Goal: Information Seeking & Learning: Check status

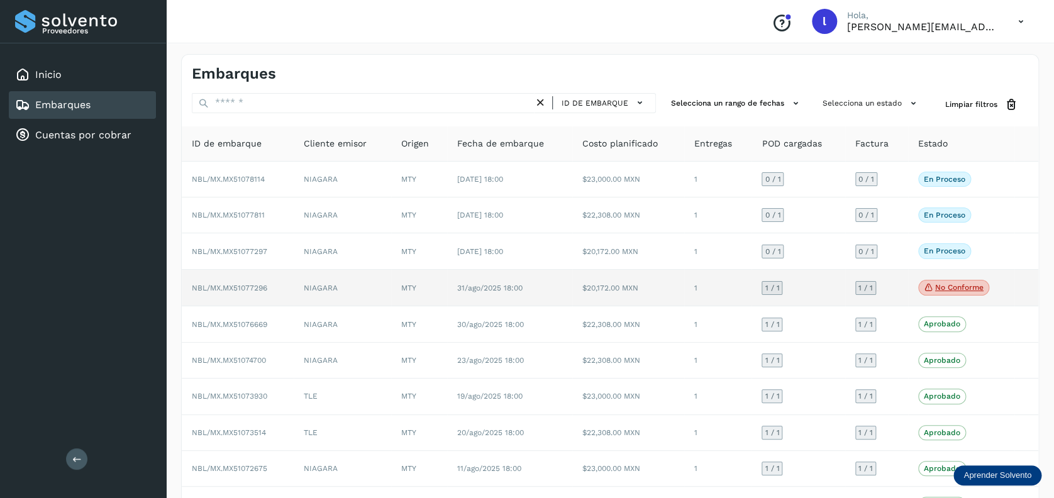
click at [952, 286] on p "No conforme" at bounding box center [959, 287] width 48 height 9
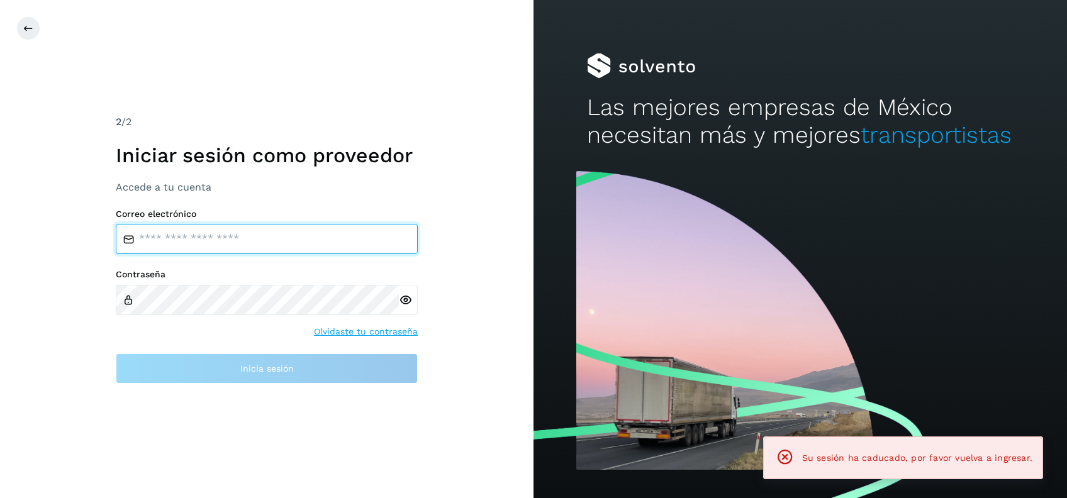
type input "**********"
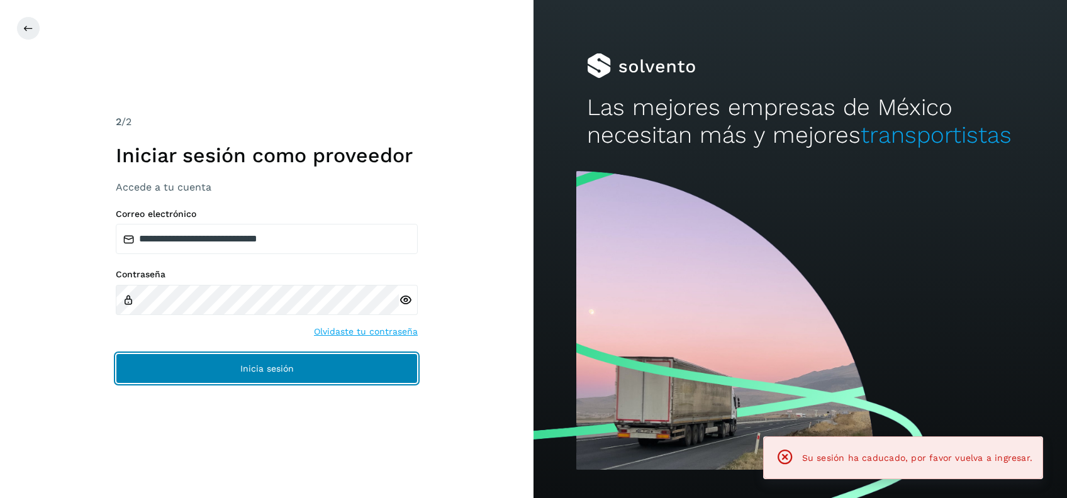
click at [343, 363] on button "Inicia sesión" at bounding box center [267, 369] width 302 height 30
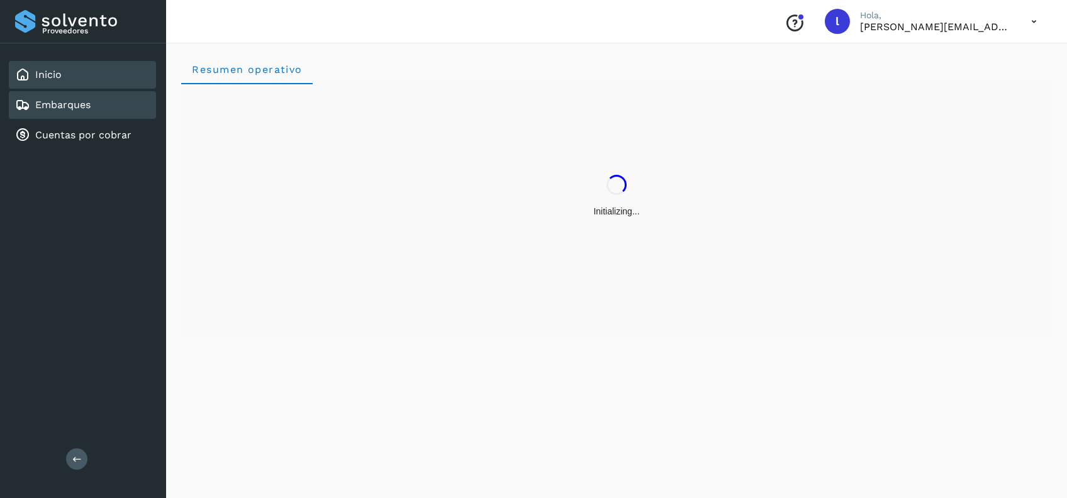
click at [86, 102] on link "Embarques" at bounding box center [62, 105] width 55 height 12
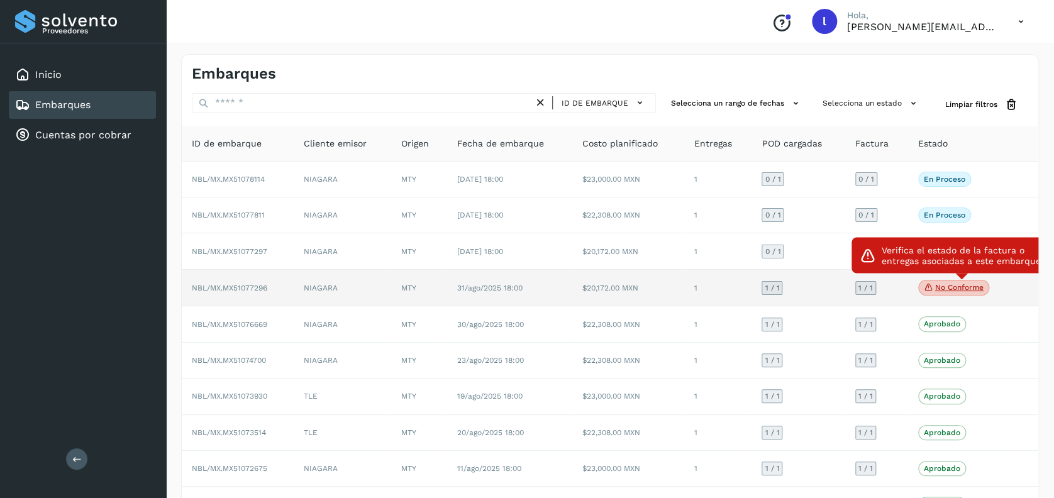
click at [947, 292] on span "No conforme" at bounding box center [953, 288] width 71 height 16
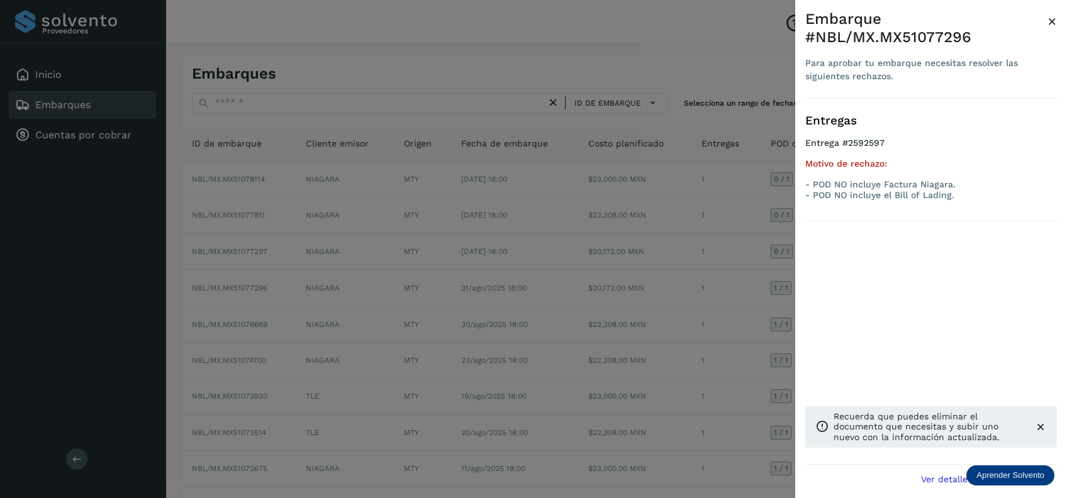
click at [1050, 16] on span "×" at bounding box center [1051, 22] width 9 height 18
